Goal: Task Accomplishment & Management: Use online tool/utility

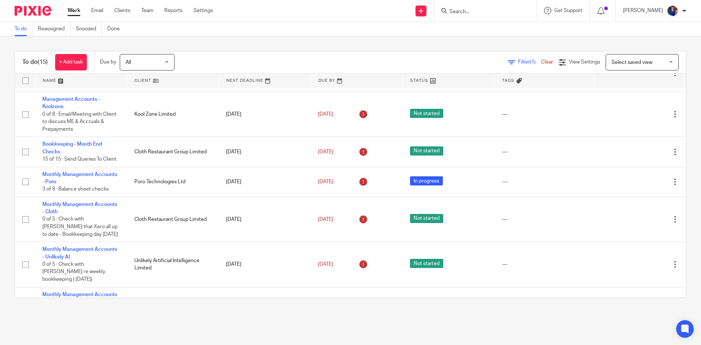
scroll to position [36, 0]
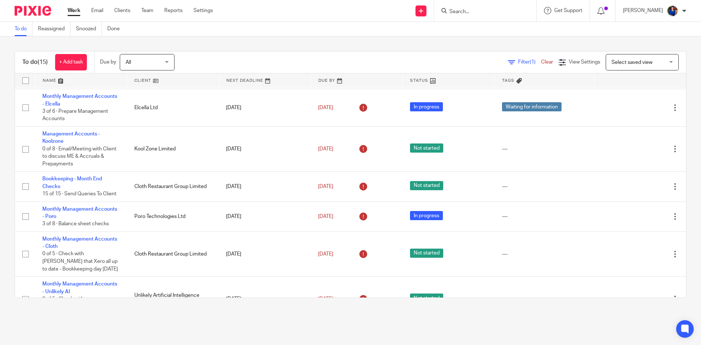
click at [464, 11] on input "Search" at bounding box center [481, 12] width 66 height 7
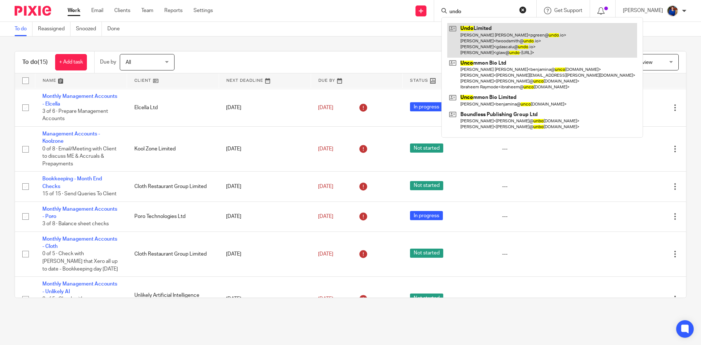
type input "undo"
click at [477, 38] on link at bounding box center [542, 40] width 190 height 35
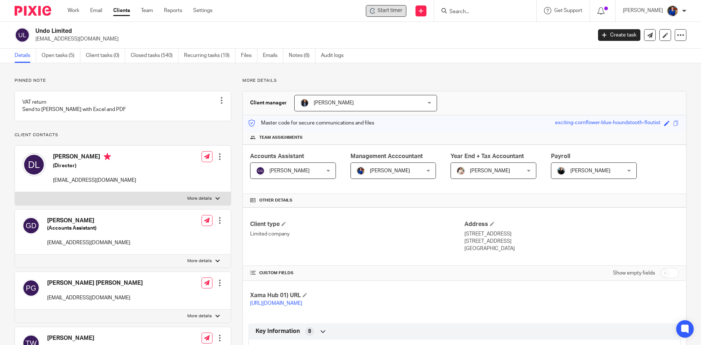
click at [388, 11] on span "Start timer" at bounding box center [389, 11] width 25 height 8
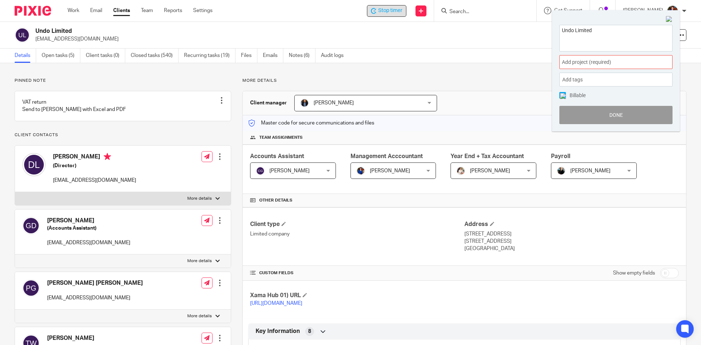
click at [577, 64] on span "Add project (required) :" at bounding box center [608, 62] width 92 height 8
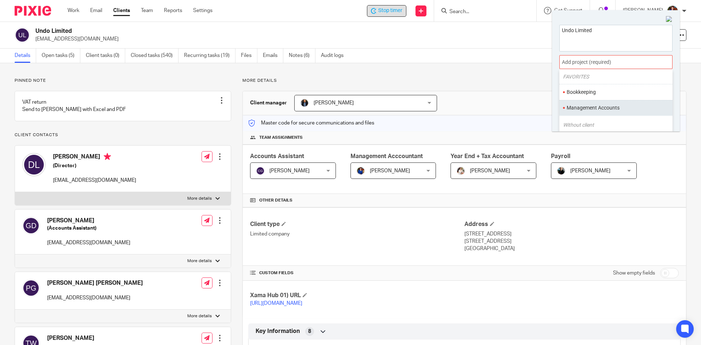
scroll to position [36, 0]
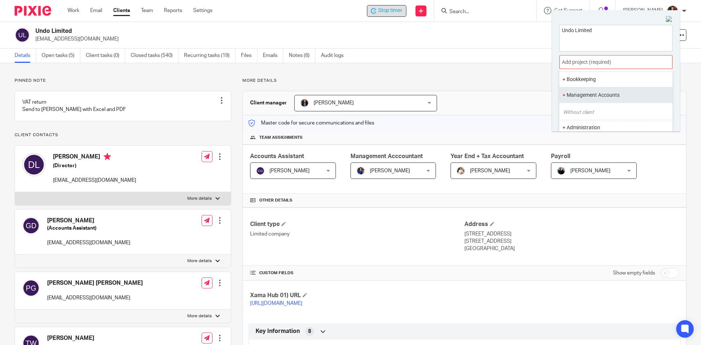
click at [582, 92] on li "Management Accounts" at bounding box center [613, 95] width 95 height 8
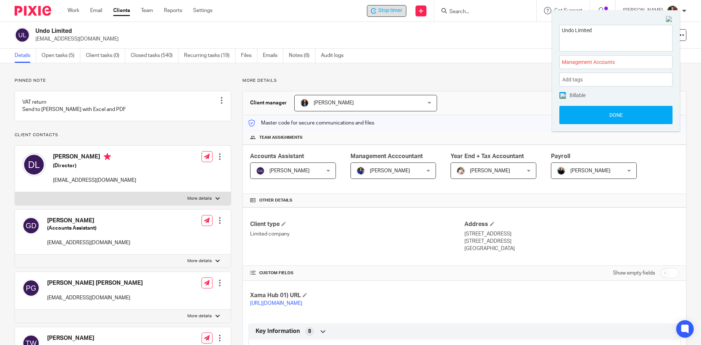
click at [560, 97] on img at bounding box center [563, 96] width 6 height 6
click at [569, 113] on button "Done" at bounding box center [615, 115] width 113 height 18
